Goal: Transaction & Acquisition: Purchase product/service

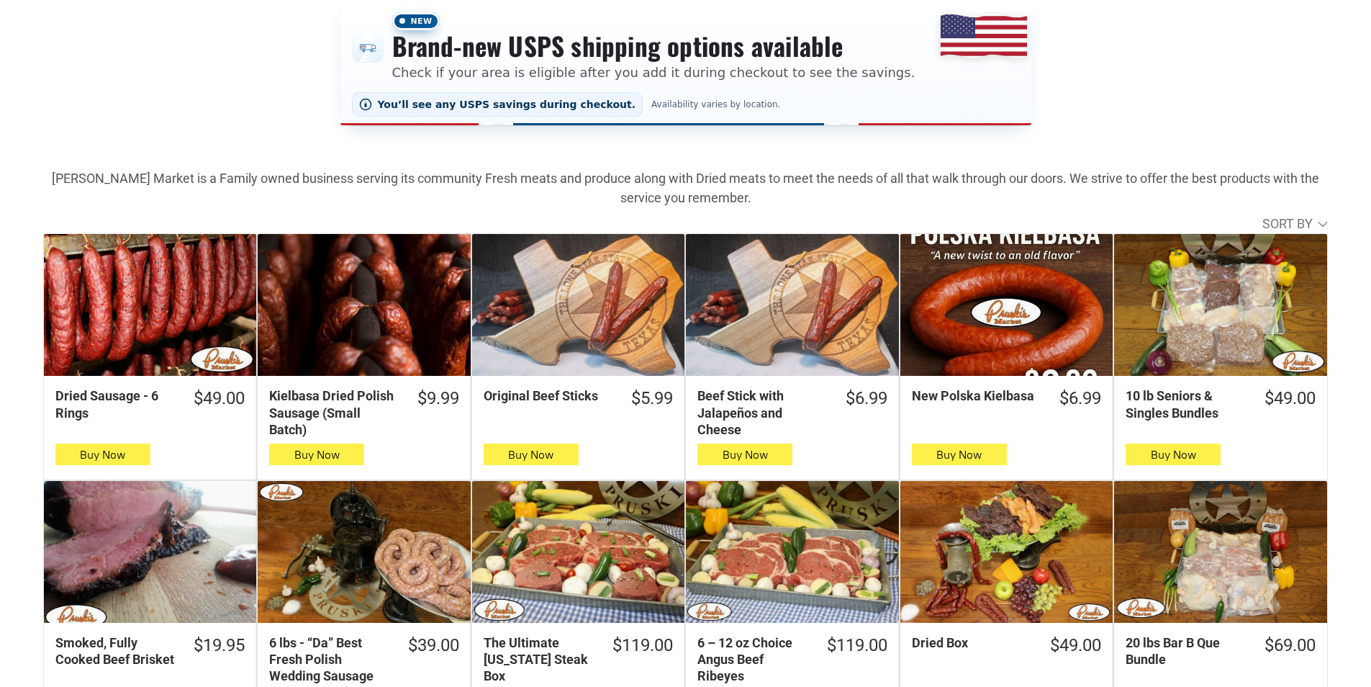
scroll to position [288, 0]
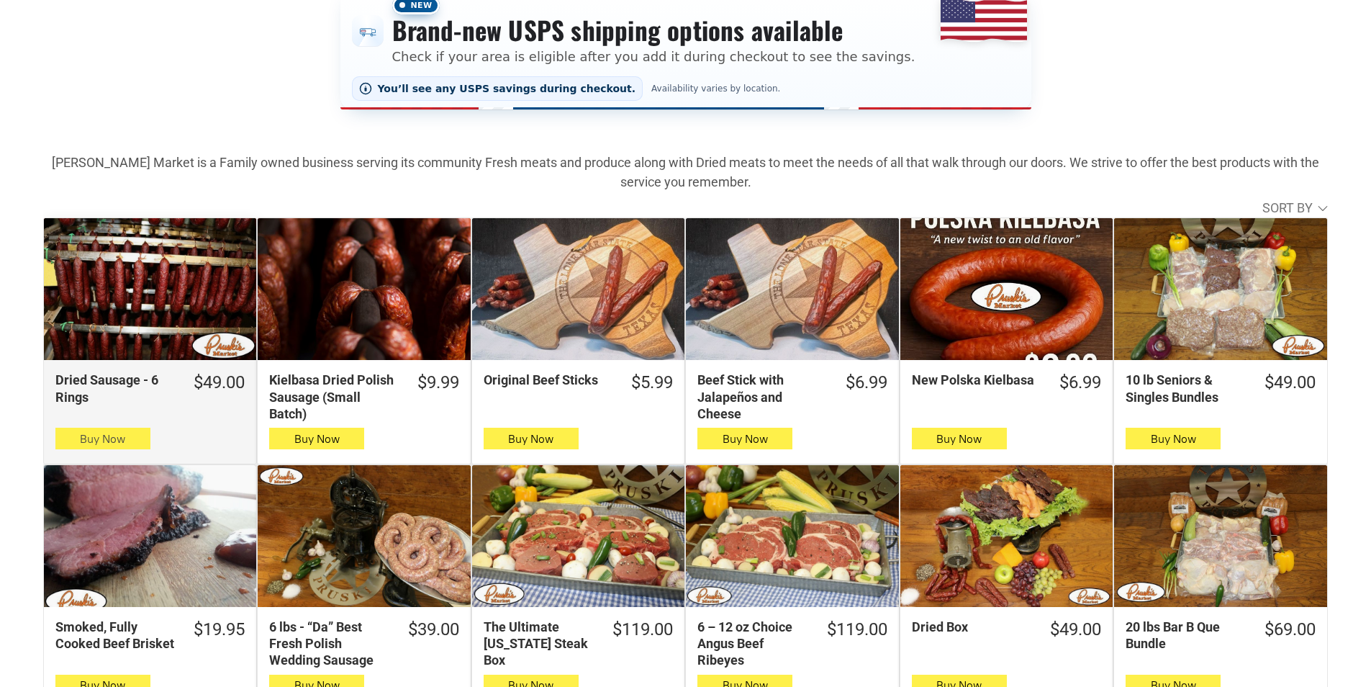
click at [111, 448] on span "button" at bounding box center [102, 438] width 21 height 20
click at [62, 447] on button "Buy Now" at bounding box center [102, 438] width 95 height 22
click at [94, 439] on span "button" at bounding box center [102, 438] width 21 height 20
